Goal: Task Accomplishment & Management: Manage account settings

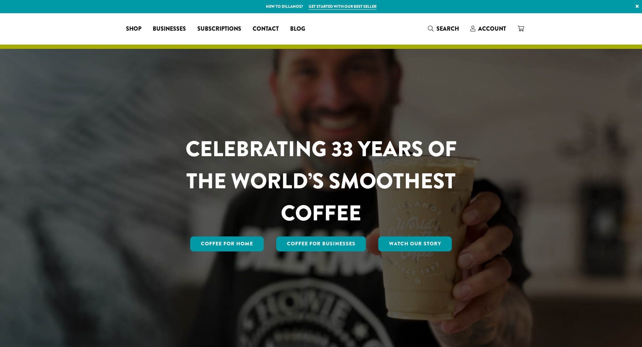
click at [483, 30] on span "Account" at bounding box center [492, 29] width 28 height 8
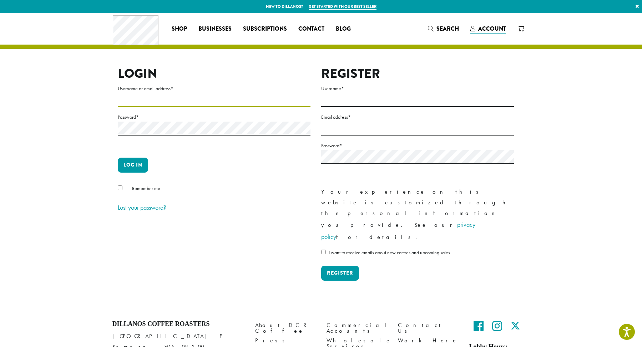
click at [197, 100] on input "Username or email address *" at bounding box center [214, 100] width 193 height 14
type input "**********"
click at [118, 158] on button "Log in" at bounding box center [133, 165] width 30 height 15
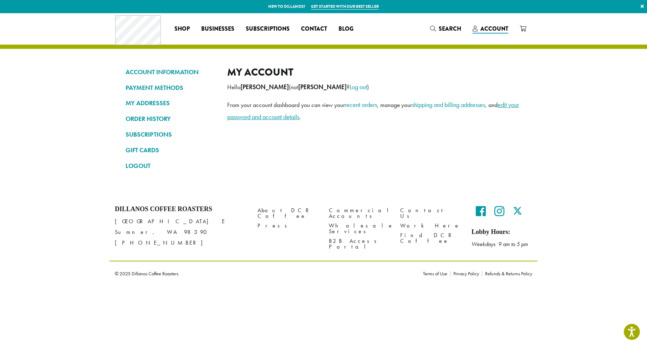
click at [266, 119] on link "edit your password and account details" at bounding box center [373, 111] width 292 height 20
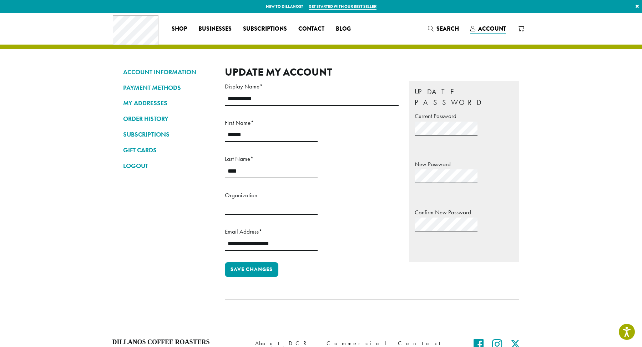
click at [148, 134] on link "SUBSCRIPTIONS" at bounding box center [168, 134] width 91 height 12
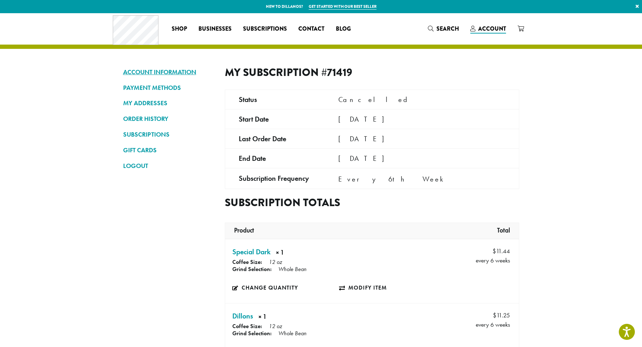
click at [150, 74] on link "ACCOUNT INFORMATION" at bounding box center [168, 72] width 91 height 12
